Goal: Check status: Check status

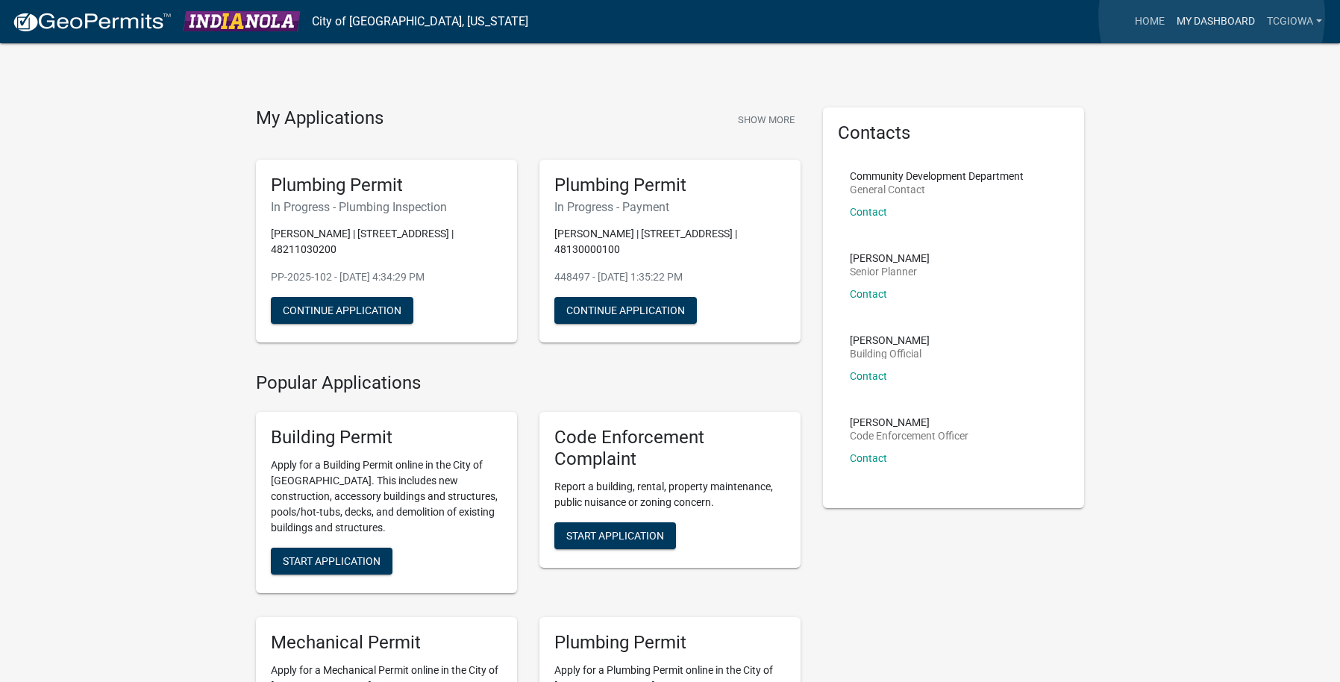
click at [1212, 16] on link "My Dashboard" at bounding box center [1216, 21] width 90 height 28
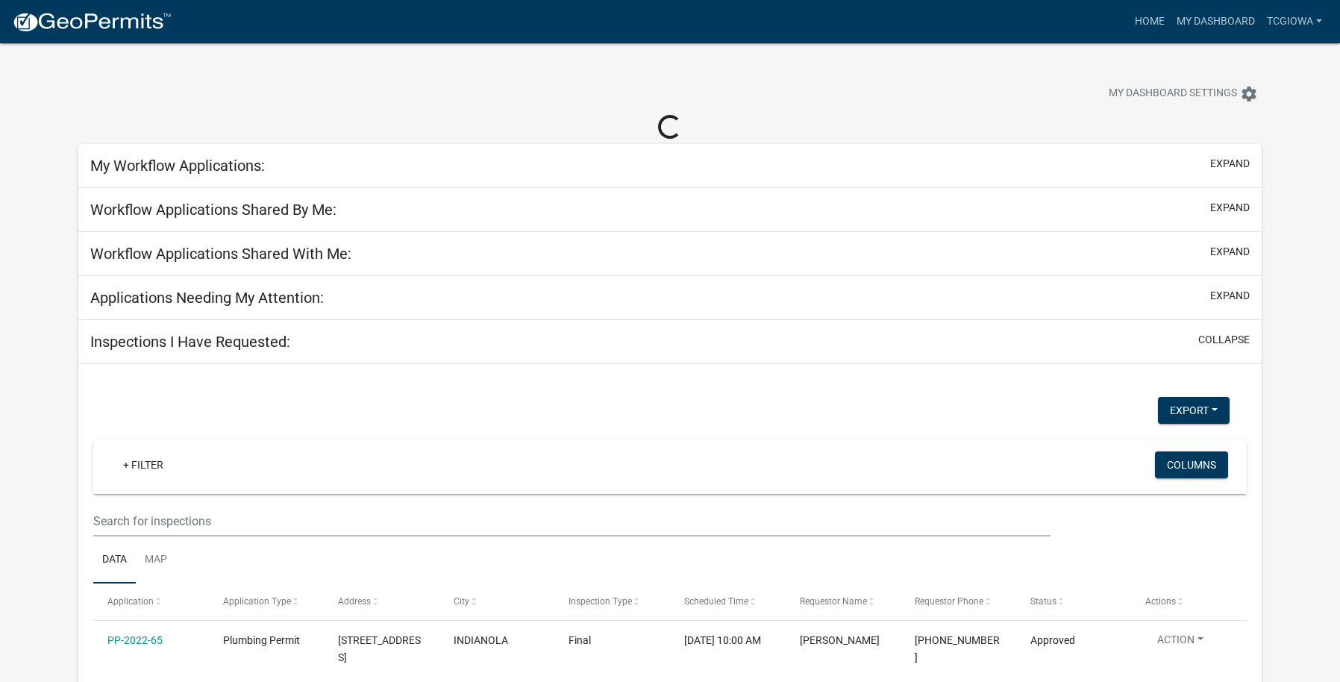
select select "3: 100"
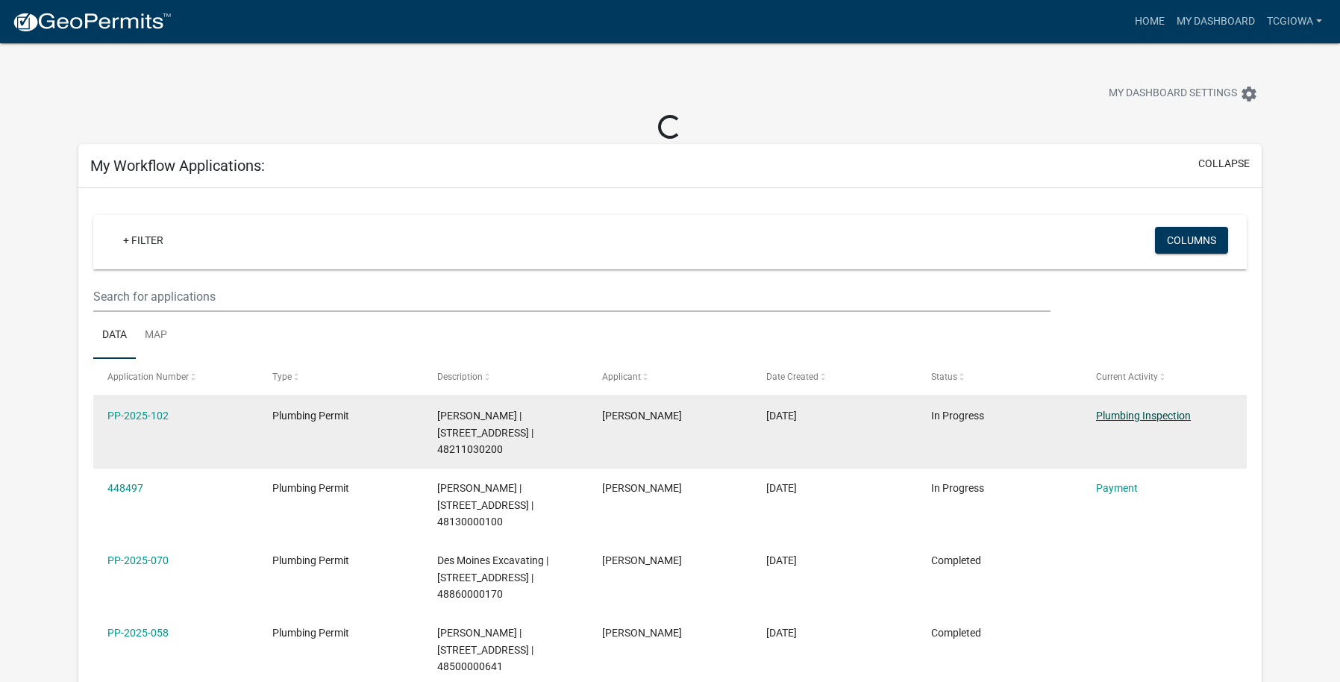
click at [1170, 416] on link "Plumbing Inspection" at bounding box center [1143, 416] width 95 height 12
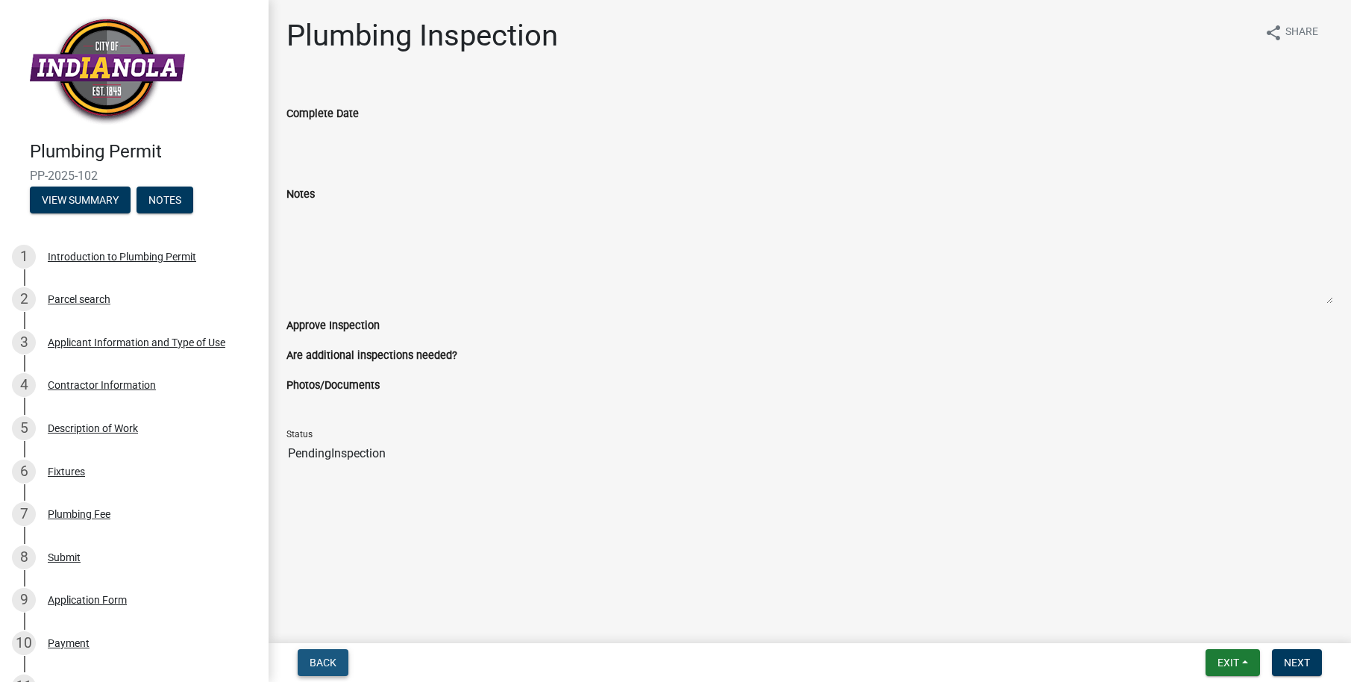
click at [328, 665] on span "Back" at bounding box center [323, 663] width 27 height 12
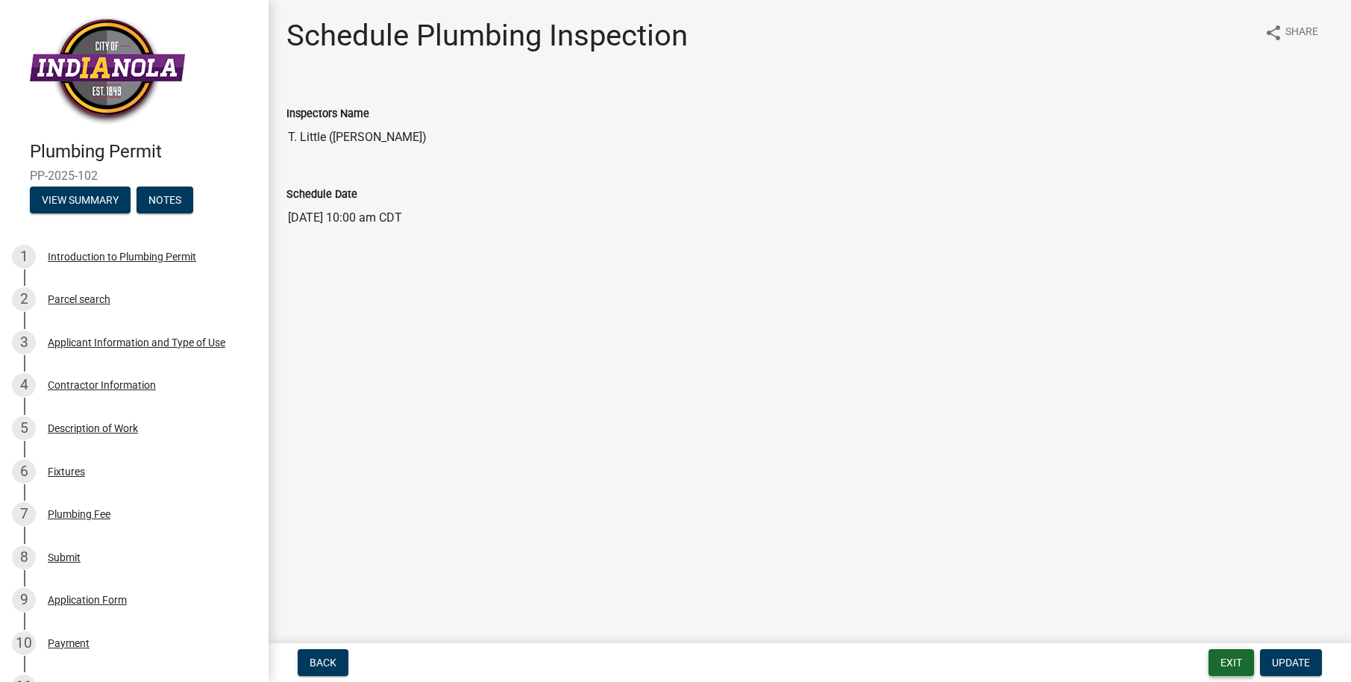
click at [1222, 666] on button "Exit" at bounding box center [1232, 662] width 46 height 27
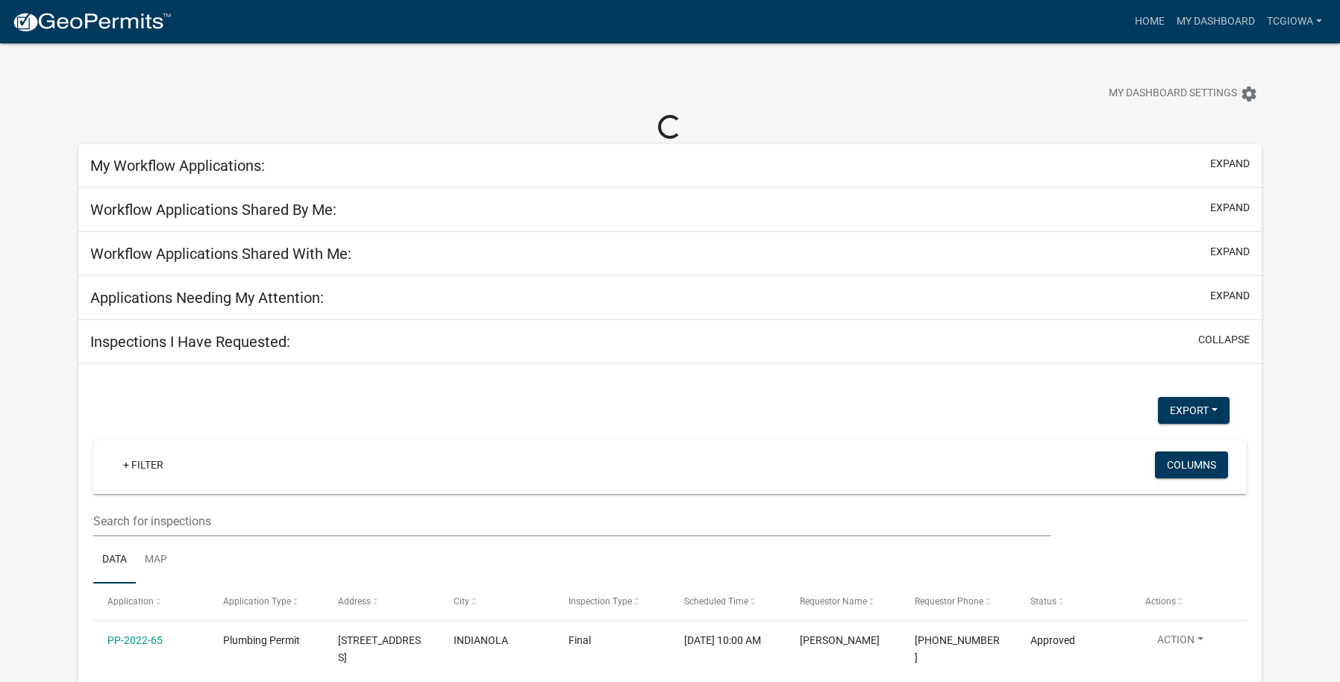
select select "3: 100"
